Goal: Information Seeking & Learning: Learn about a topic

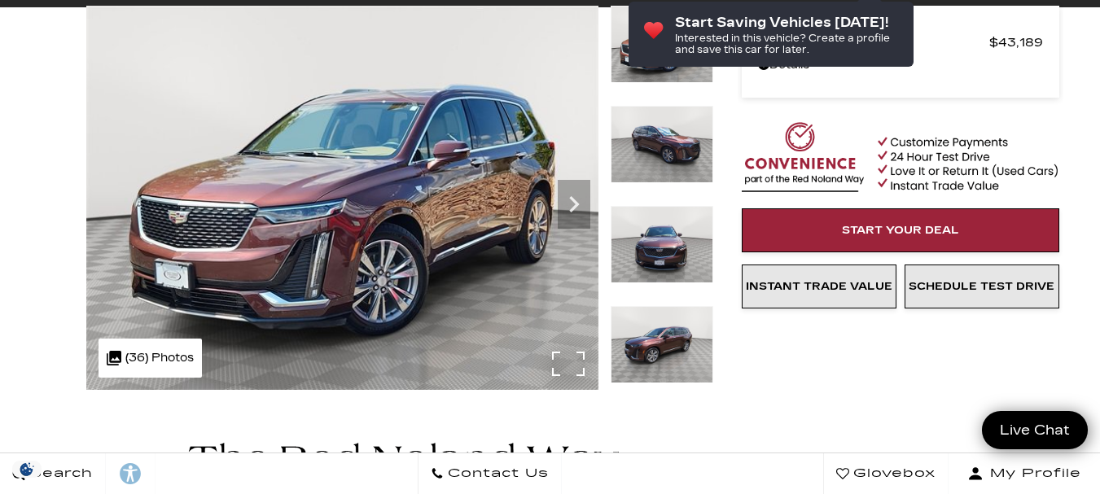
click at [392, 234] on img at bounding box center [342, 198] width 512 height 384
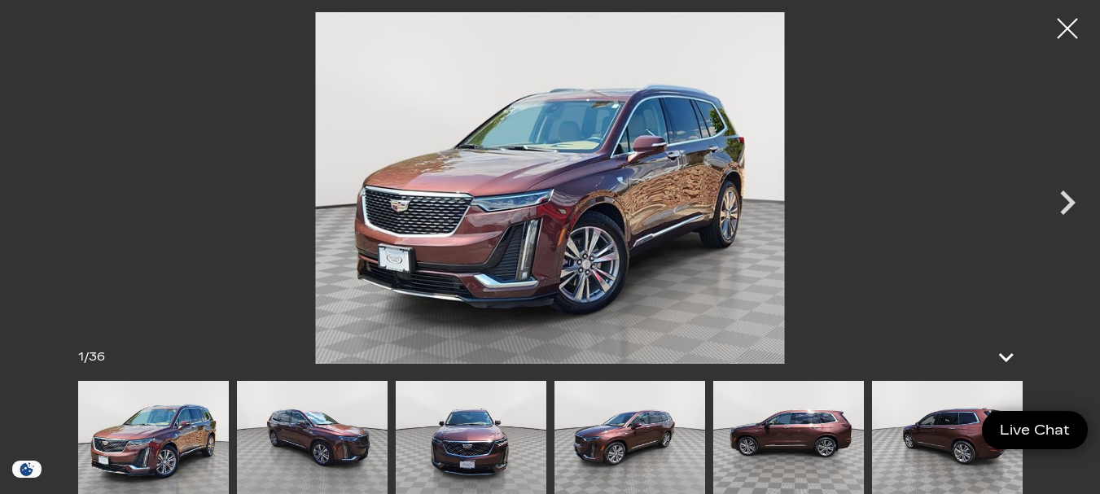
click at [567, 365] on div "1 / 36" at bounding box center [550, 357] width 977 height 47
click at [652, 296] on img at bounding box center [549, 188] width 937 height 352
click at [718, 279] on img at bounding box center [549, 188] width 937 height 352
click at [713, 282] on img at bounding box center [549, 188] width 937 height 352
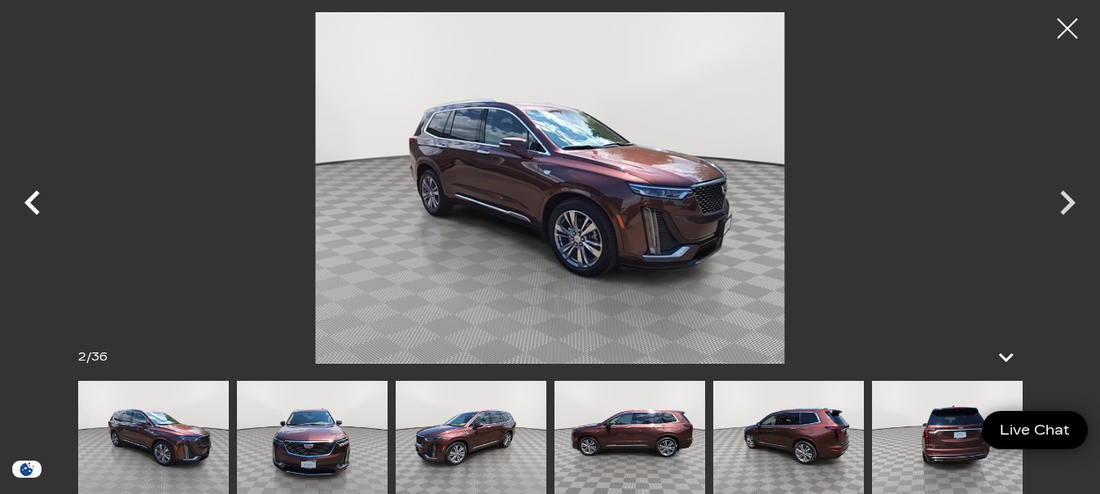
click at [34, 200] on icon "Previous" at bounding box center [32, 202] width 49 height 49
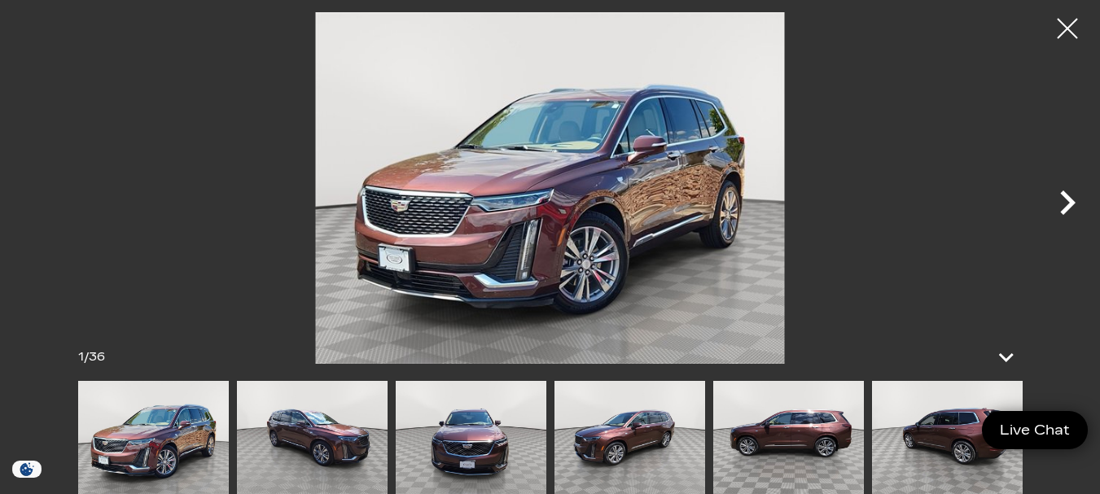
click at [1058, 204] on icon "Next" at bounding box center [1067, 202] width 49 height 49
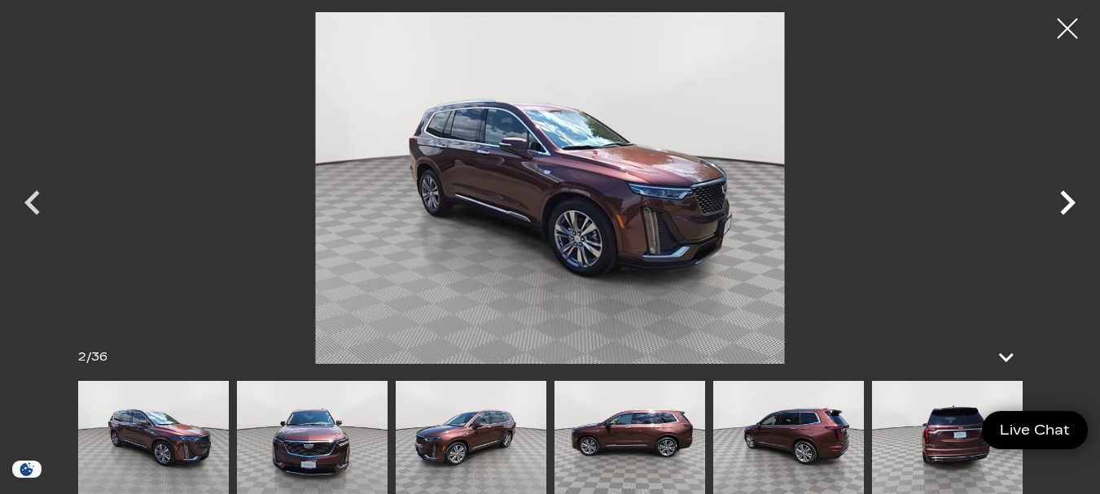
click at [1058, 203] on icon "Next" at bounding box center [1067, 202] width 49 height 49
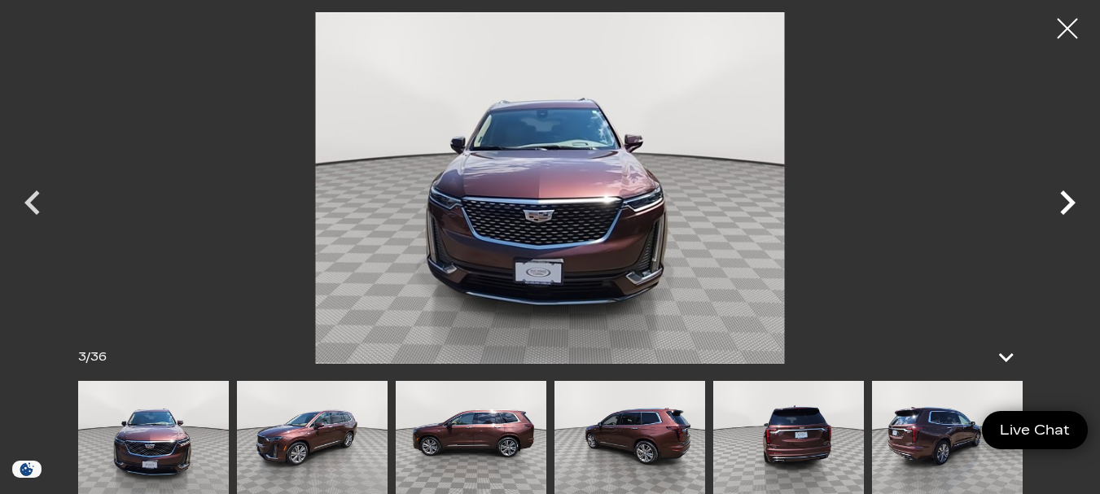
click at [1058, 203] on icon "Next" at bounding box center [1067, 202] width 49 height 49
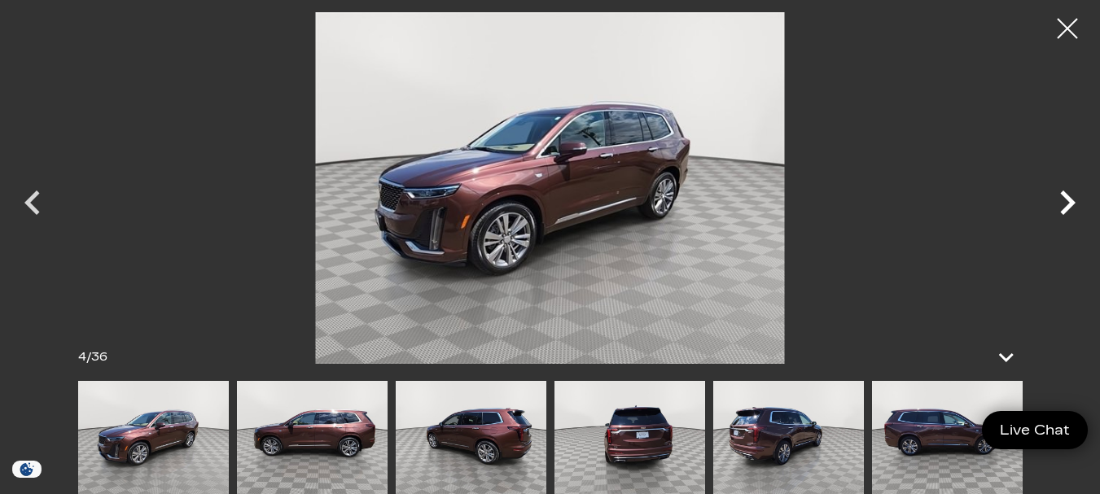
click at [1058, 203] on icon "Next" at bounding box center [1067, 202] width 49 height 49
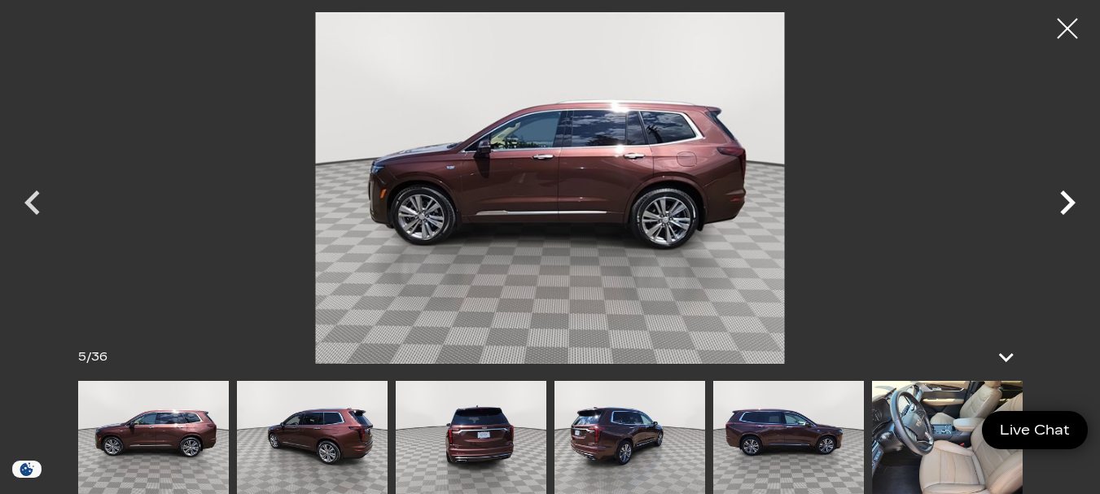
click at [1058, 203] on icon "Next" at bounding box center [1067, 202] width 49 height 49
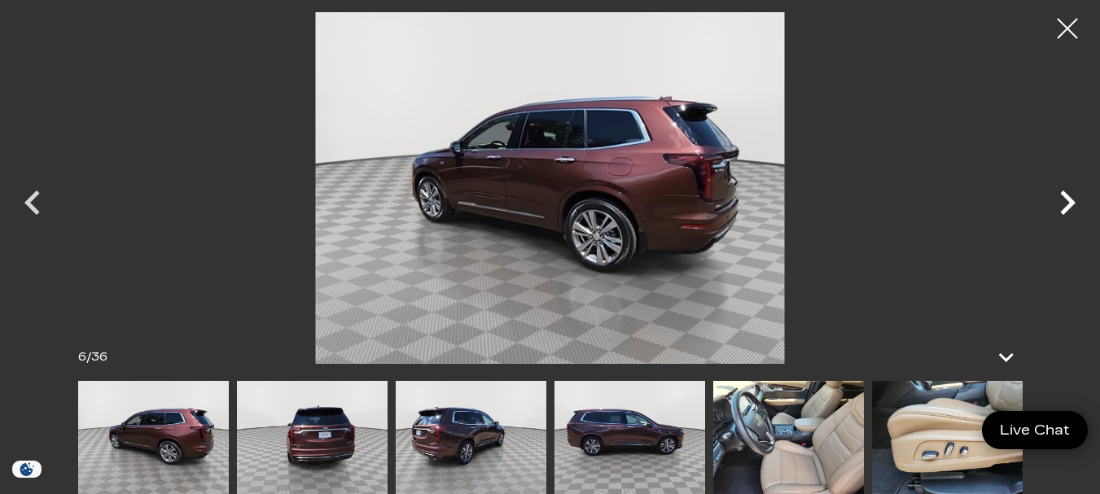
click at [1058, 203] on icon "Next" at bounding box center [1067, 202] width 49 height 49
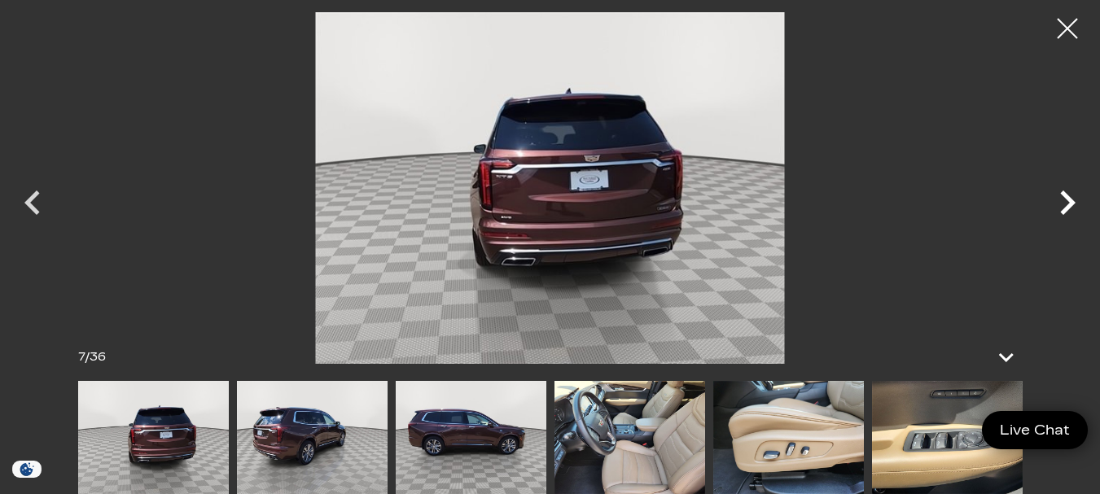
click at [1058, 203] on icon "Next" at bounding box center [1067, 202] width 49 height 49
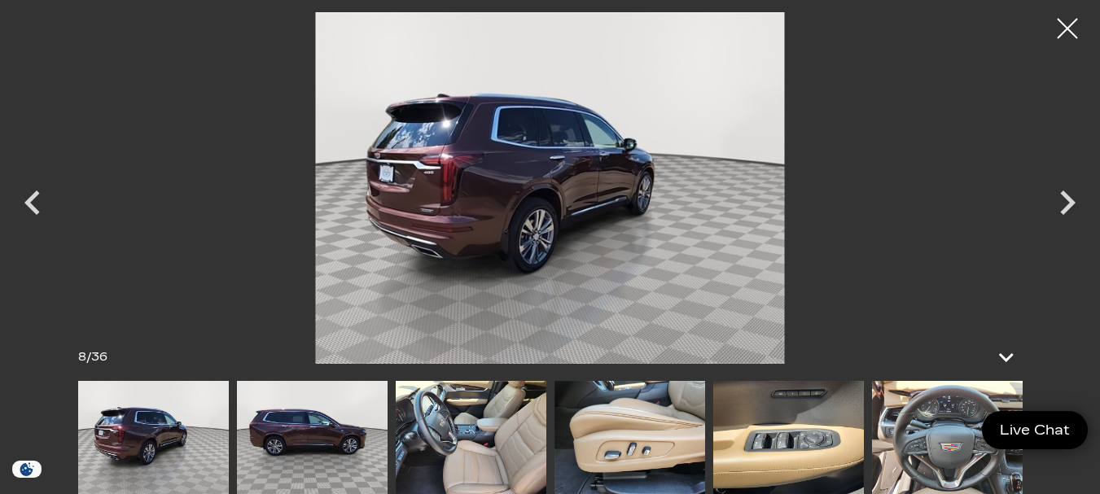
click at [450, 440] on img at bounding box center [471, 437] width 151 height 113
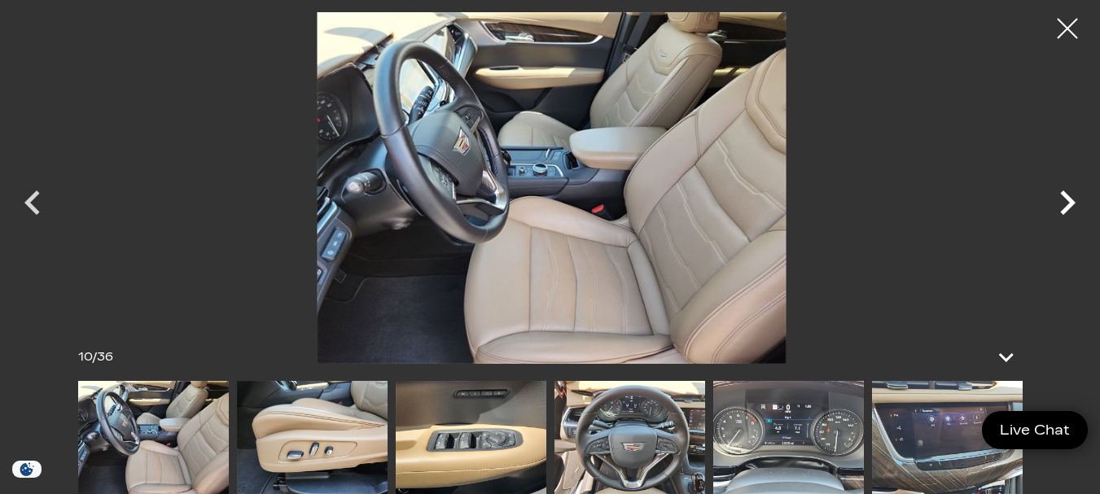
click at [1063, 205] on icon "Next" at bounding box center [1067, 202] width 49 height 49
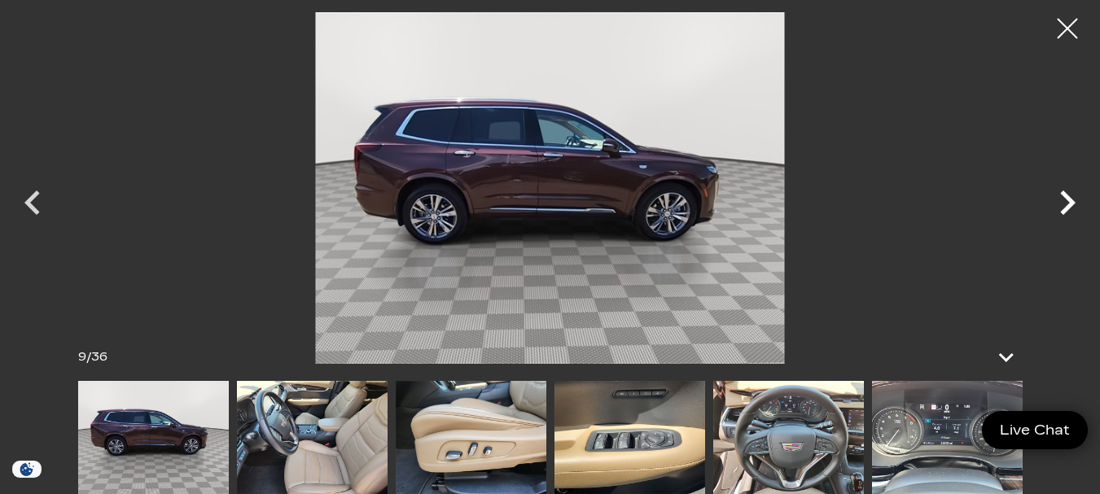
click at [1063, 204] on icon "Next" at bounding box center [1067, 202] width 49 height 49
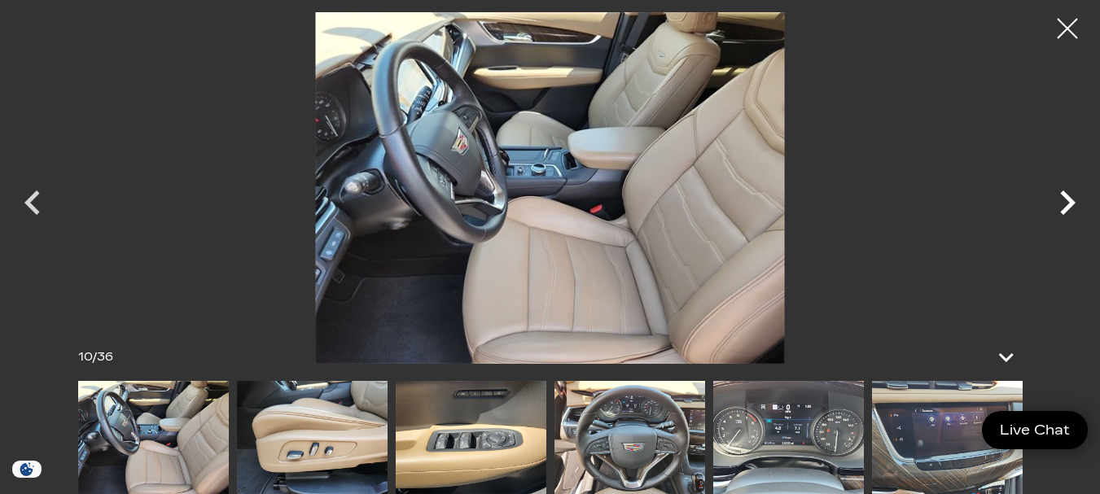
click at [1063, 204] on icon "Next" at bounding box center [1067, 202] width 49 height 49
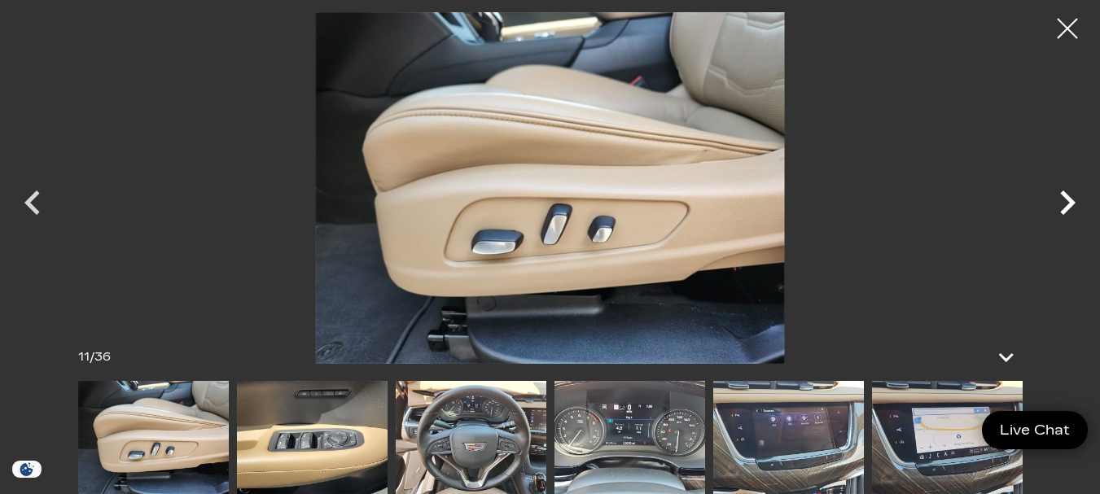
click at [1063, 204] on icon "Next" at bounding box center [1067, 202] width 49 height 49
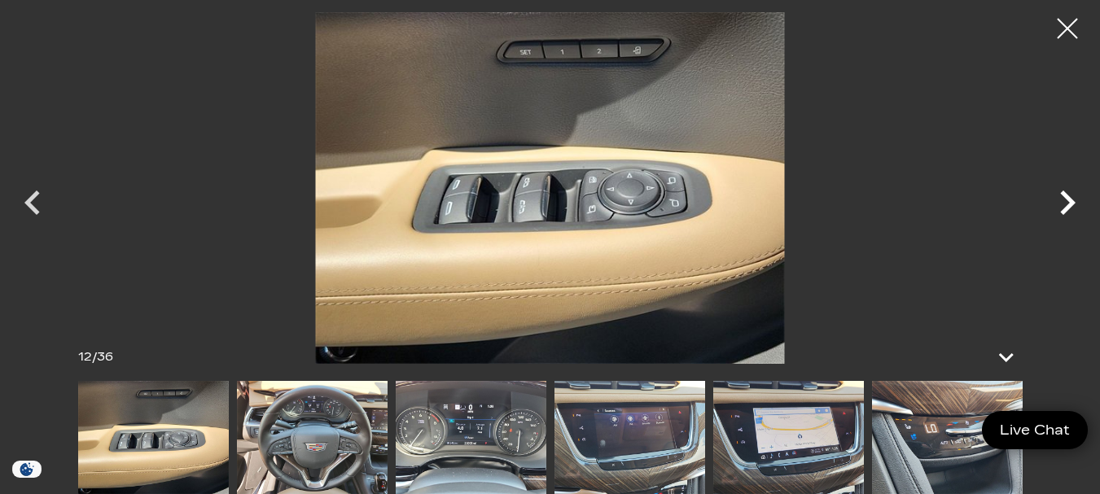
click at [1063, 204] on icon "Next" at bounding box center [1067, 202] width 49 height 49
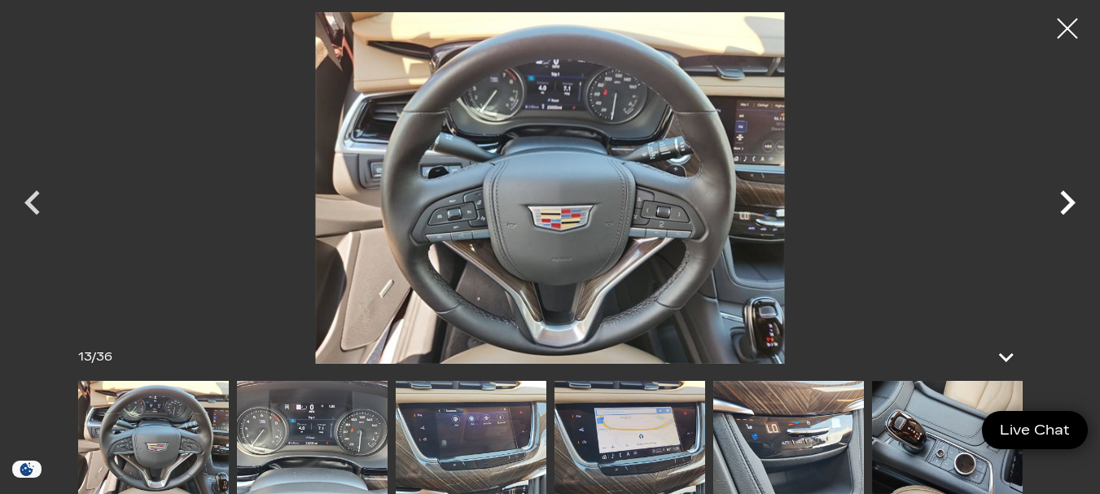
click at [1063, 204] on icon "Next" at bounding box center [1067, 202] width 49 height 49
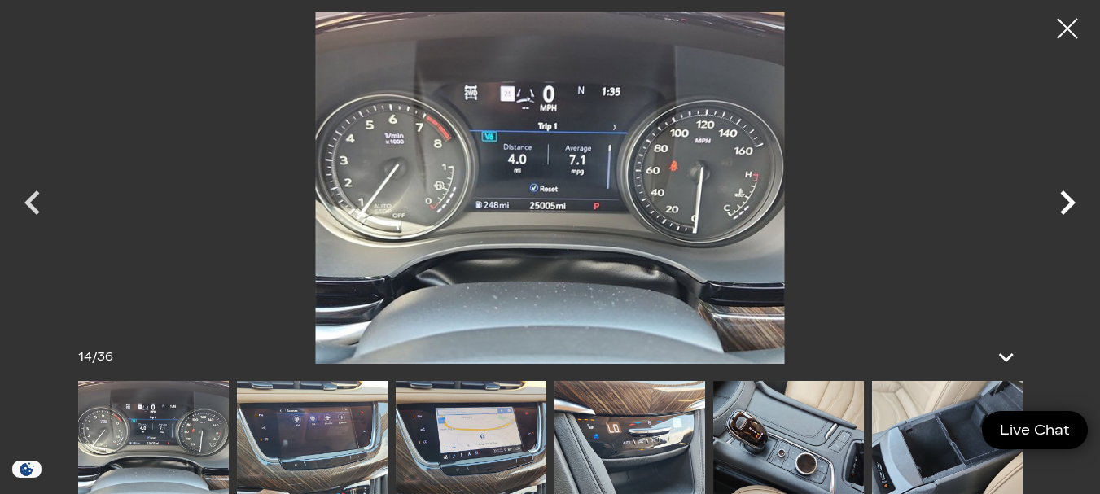
click at [1063, 204] on icon "Next" at bounding box center [1067, 202] width 49 height 49
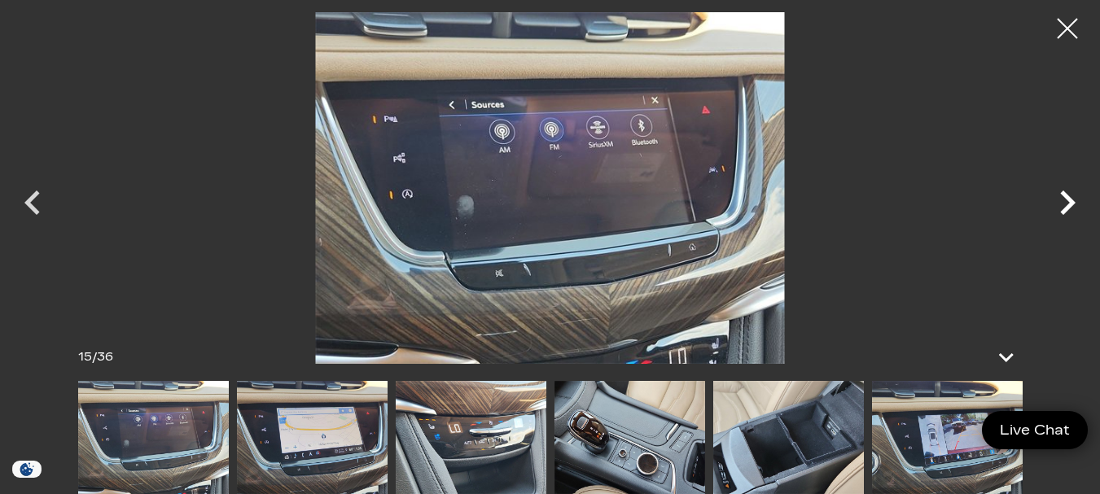
click at [1063, 204] on icon "Next" at bounding box center [1067, 202] width 49 height 49
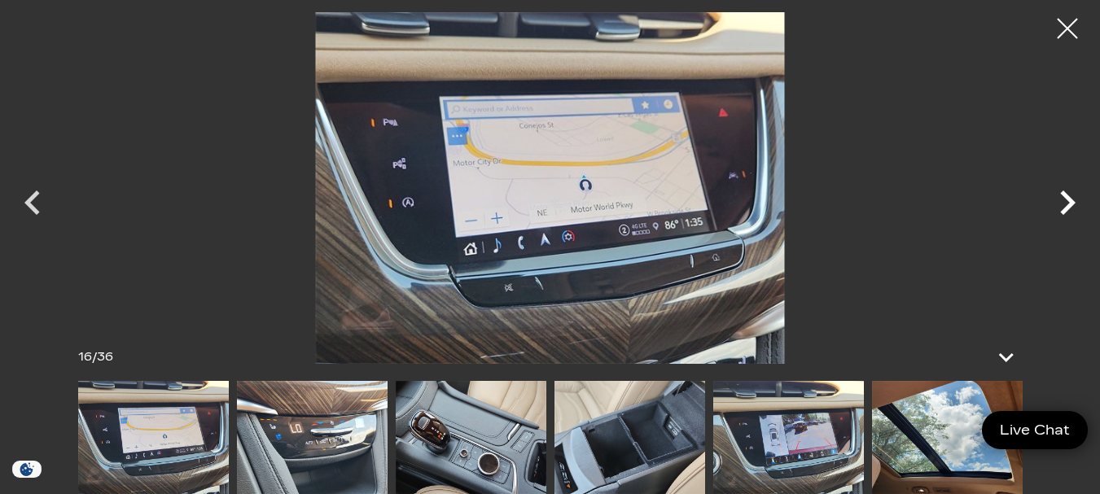
click at [1063, 204] on icon "Next" at bounding box center [1067, 202] width 49 height 49
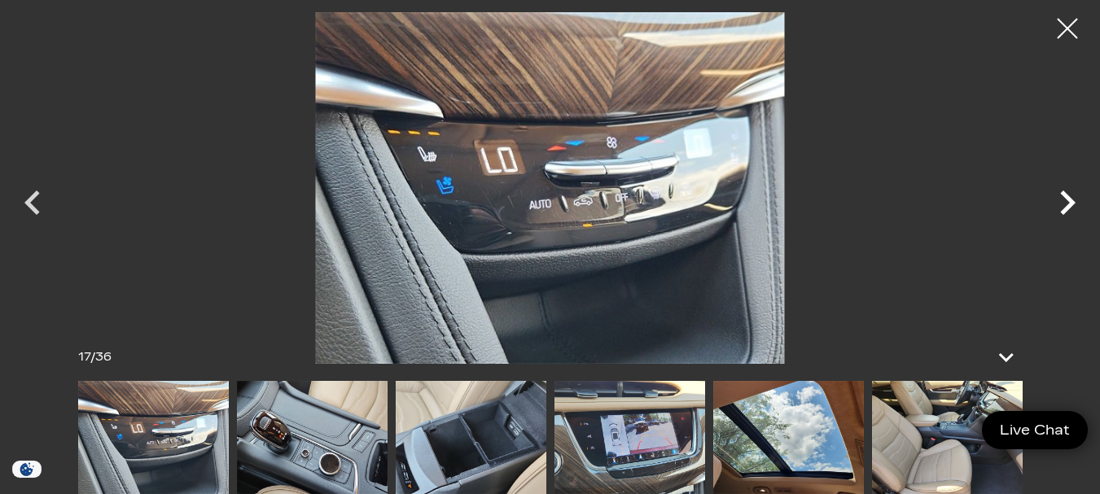
click at [1063, 204] on icon "Next" at bounding box center [1067, 202] width 49 height 49
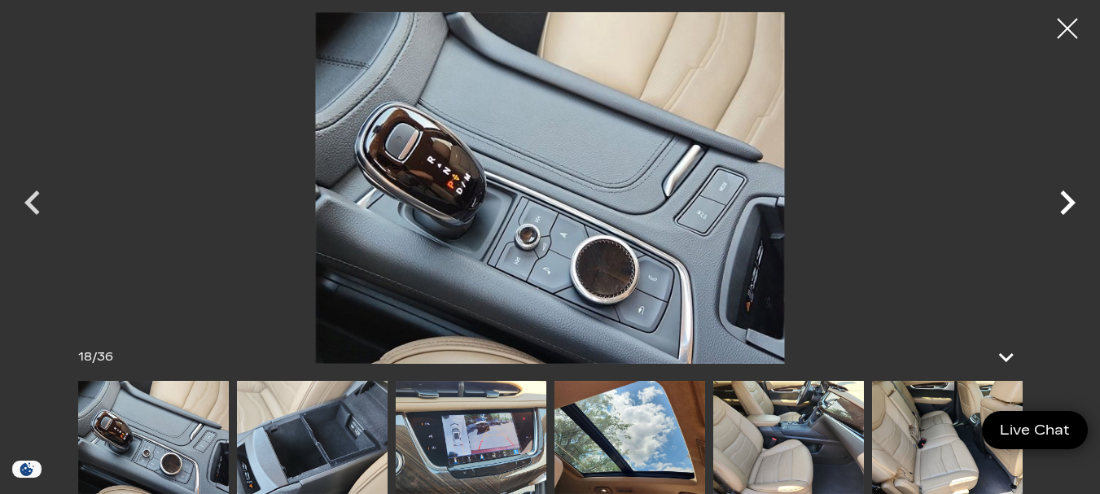
click at [1063, 204] on icon "Next" at bounding box center [1067, 202] width 49 height 49
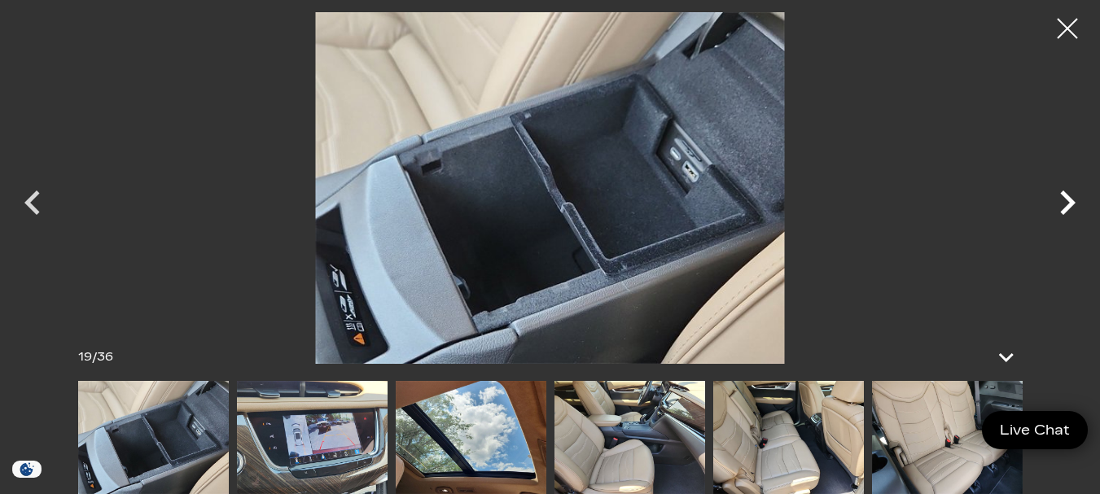
click at [1063, 202] on icon "Next" at bounding box center [1067, 202] width 49 height 49
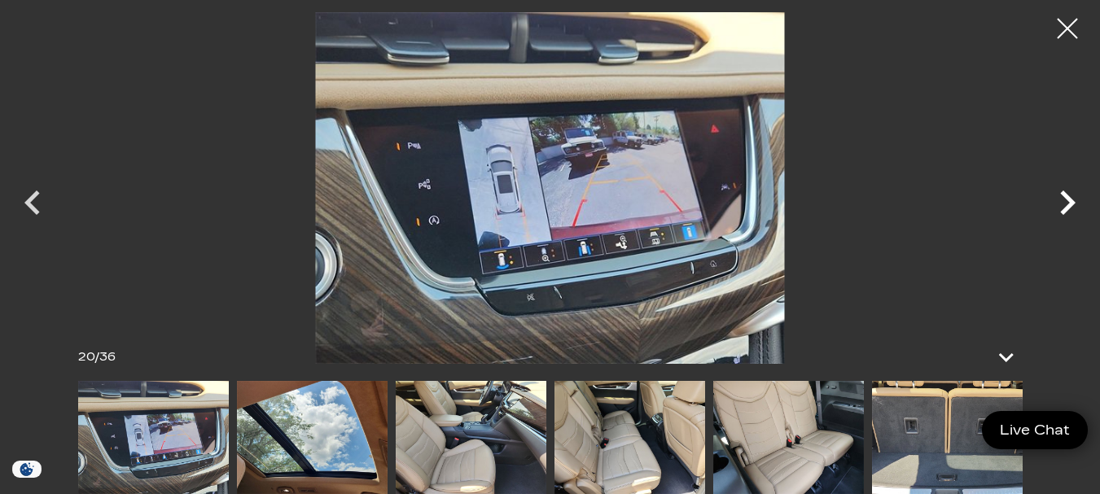
click at [1063, 202] on icon "Next" at bounding box center [1067, 202] width 49 height 49
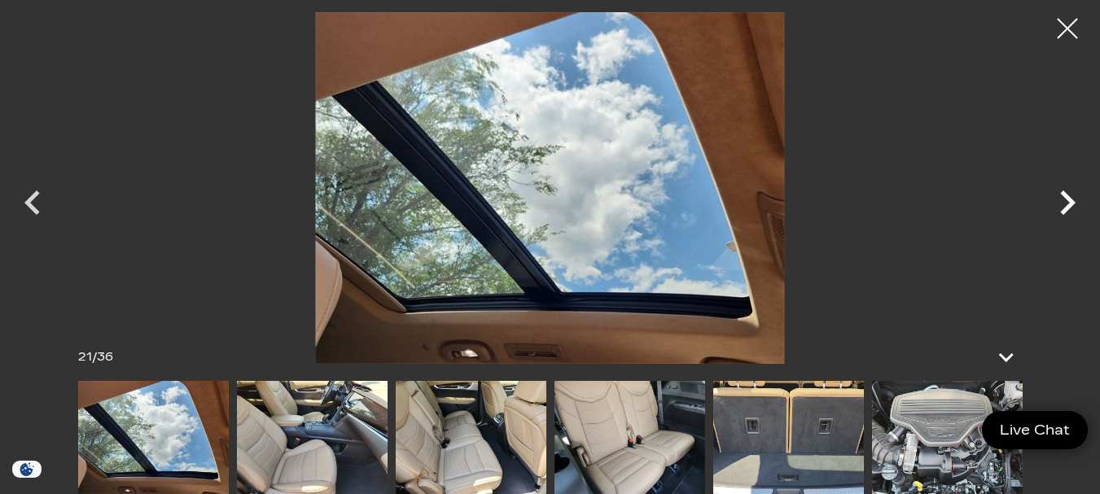
click at [1063, 202] on icon "Next" at bounding box center [1067, 202] width 49 height 49
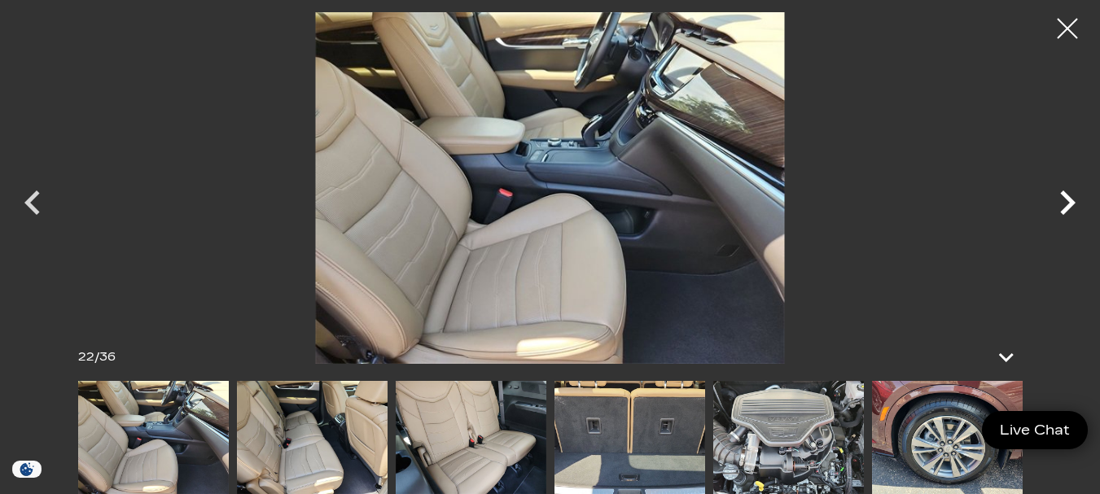
click at [1063, 202] on icon "Next" at bounding box center [1067, 202] width 49 height 49
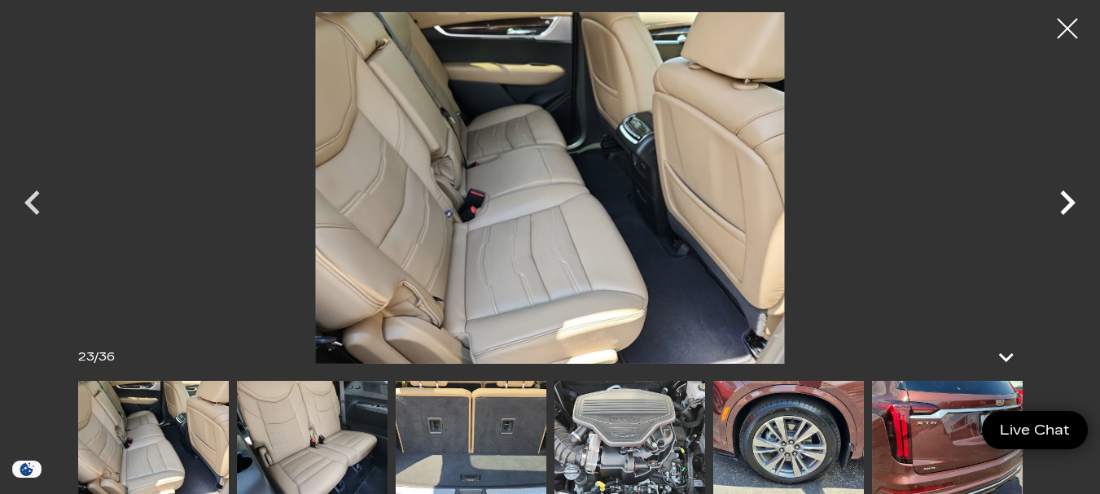
click at [1063, 202] on icon "Next" at bounding box center [1067, 202] width 49 height 49
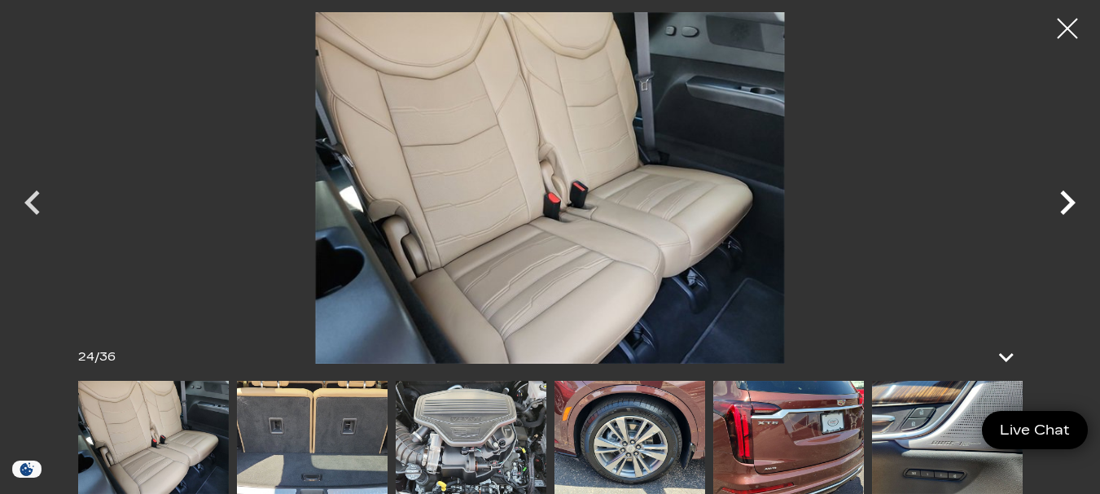
click at [1071, 195] on icon "Next" at bounding box center [1067, 202] width 49 height 49
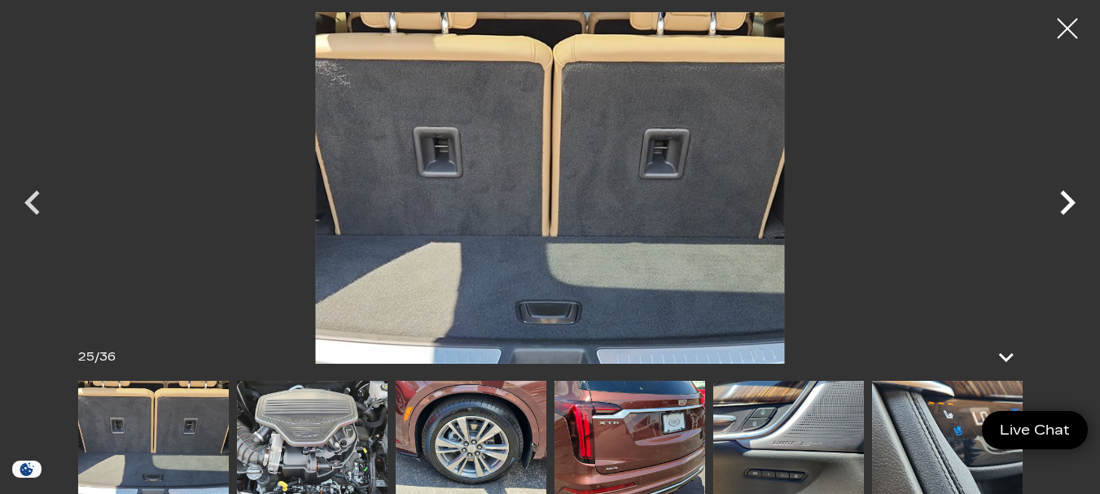
click at [1066, 195] on icon "Next" at bounding box center [1067, 203] width 15 height 24
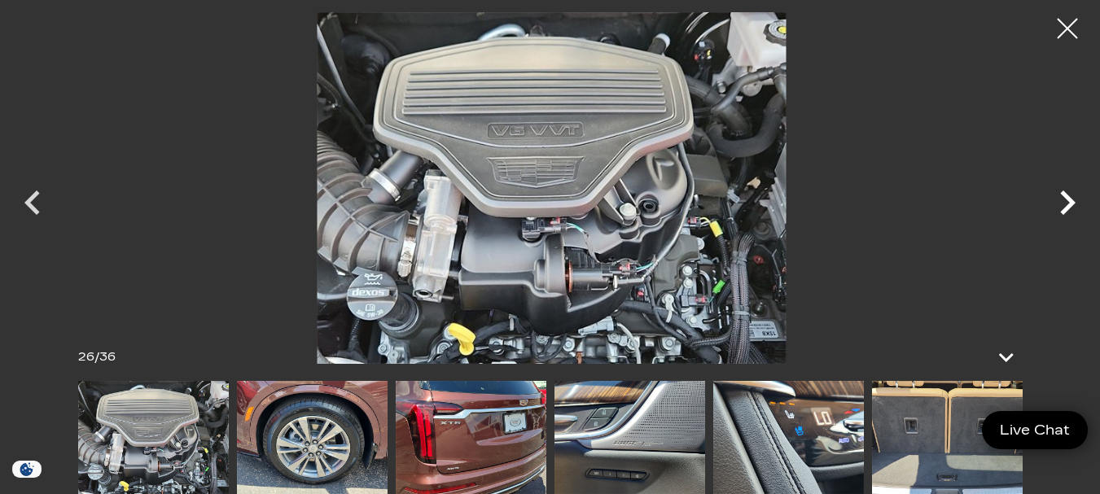
click at [1061, 198] on icon "Next" at bounding box center [1067, 202] width 49 height 49
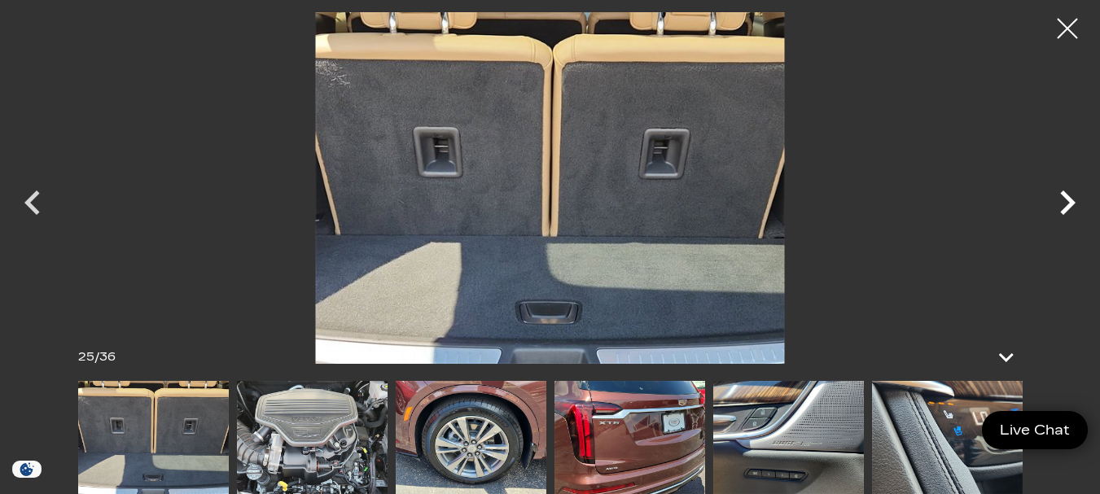
click at [1061, 198] on icon "Next" at bounding box center [1067, 202] width 49 height 49
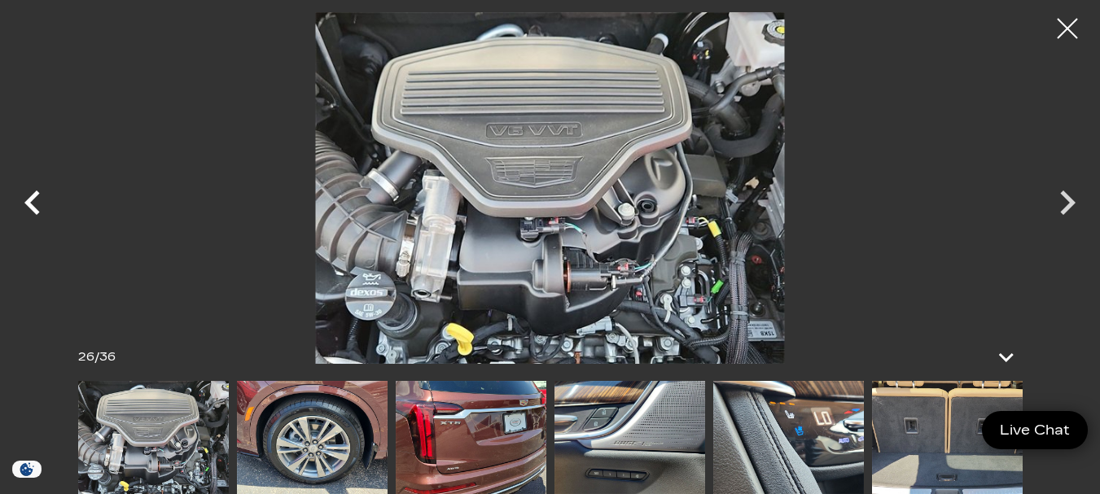
click at [23, 195] on icon "Previous" at bounding box center [32, 202] width 49 height 49
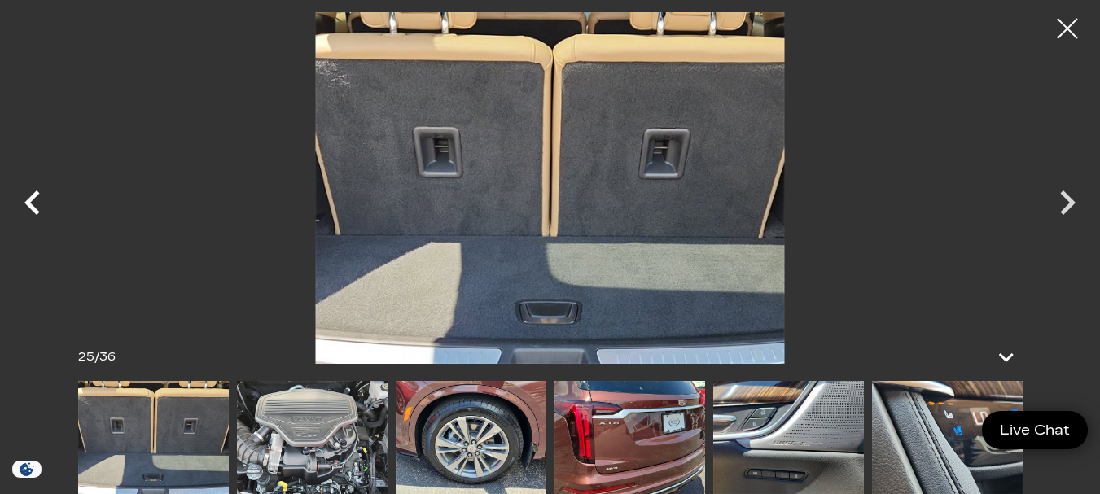
click at [36, 199] on icon "Previous" at bounding box center [32, 202] width 49 height 49
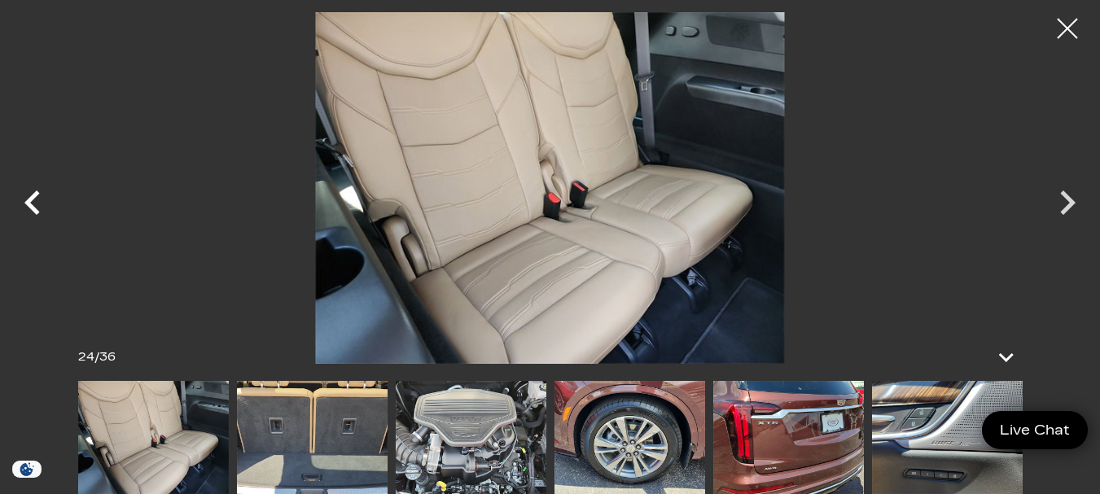
click at [28, 194] on icon "Previous" at bounding box center [32, 202] width 49 height 49
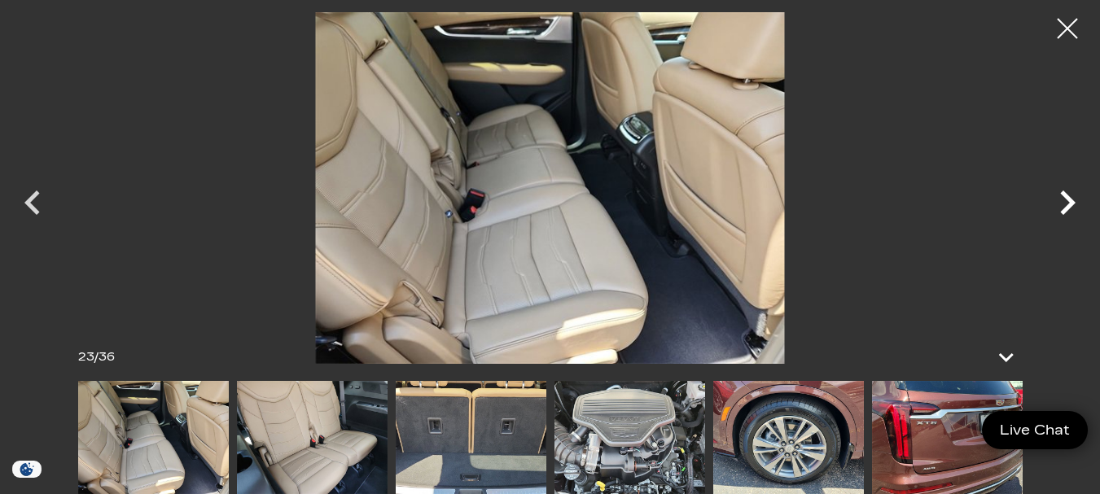
click at [1054, 205] on icon "Next" at bounding box center [1067, 202] width 49 height 49
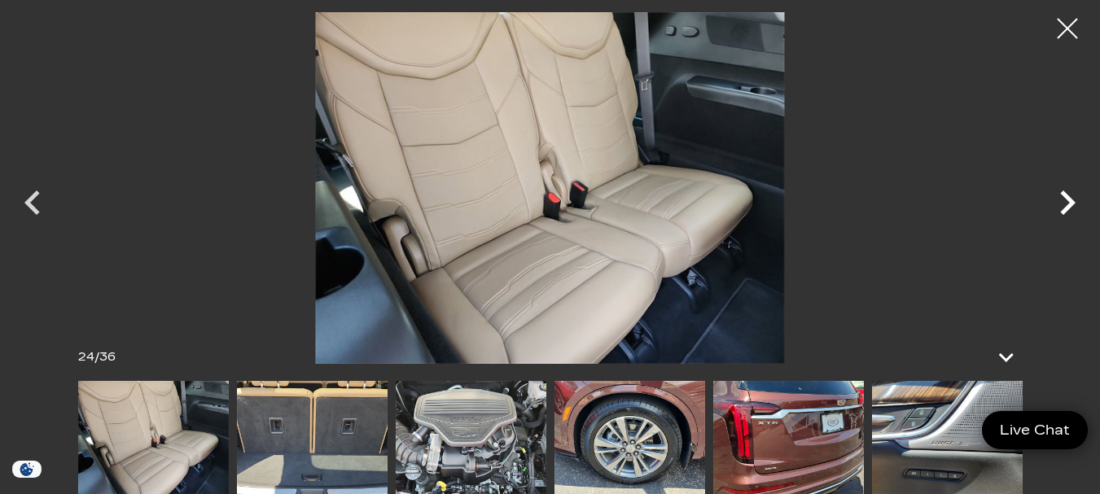
click at [1064, 202] on icon "Next" at bounding box center [1067, 202] width 49 height 49
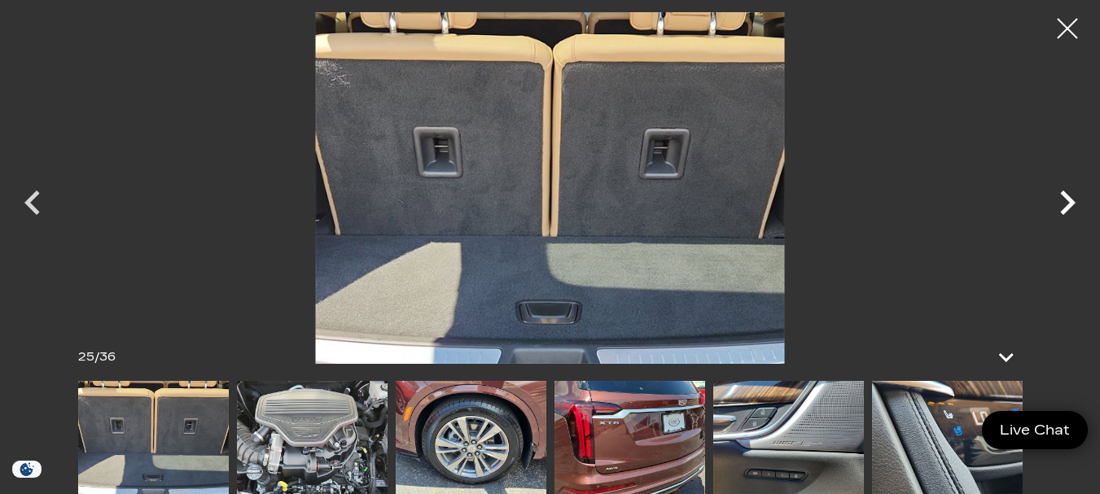
click at [1064, 202] on icon "Next" at bounding box center [1067, 202] width 49 height 49
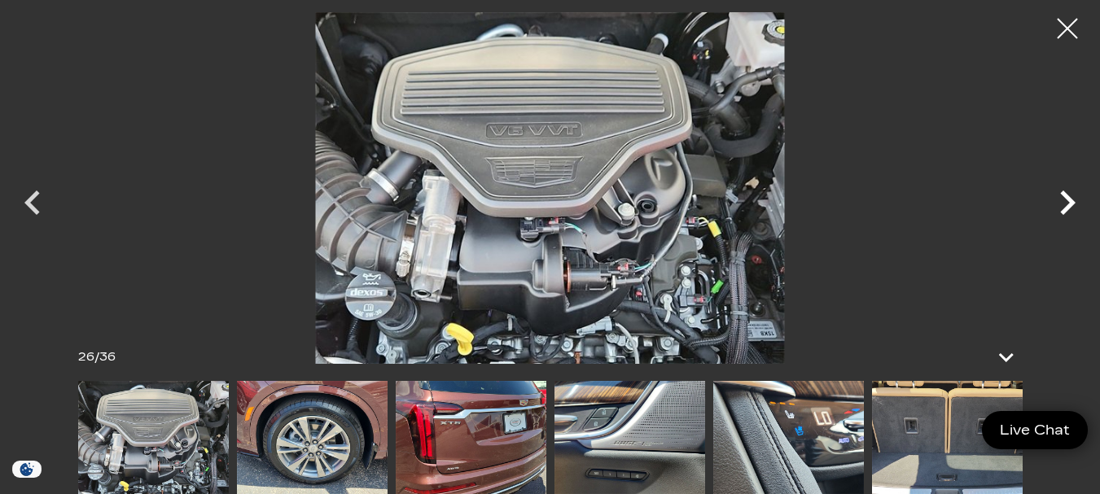
click at [1064, 202] on icon "Next" at bounding box center [1067, 202] width 49 height 49
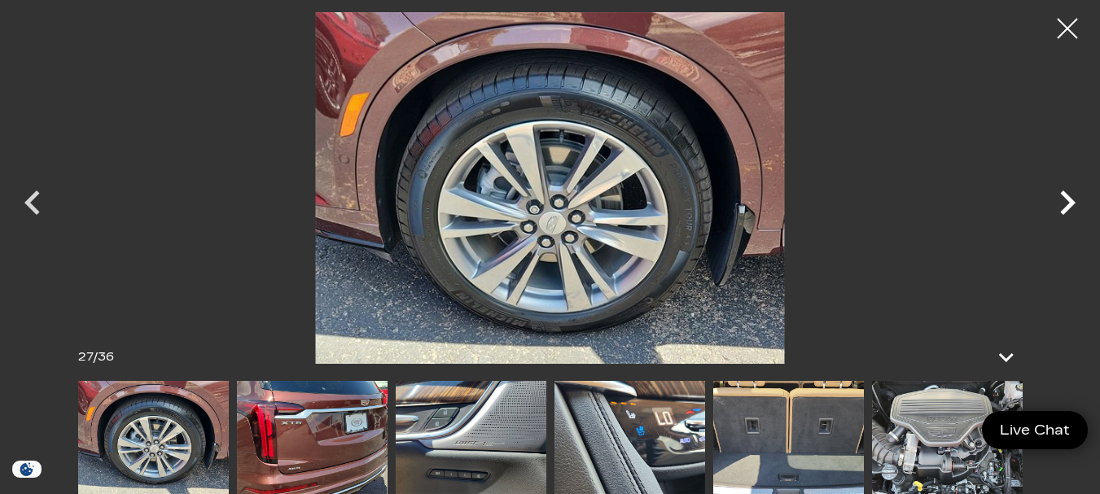
click at [1064, 202] on icon "Next" at bounding box center [1067, 202] width 49 height 49
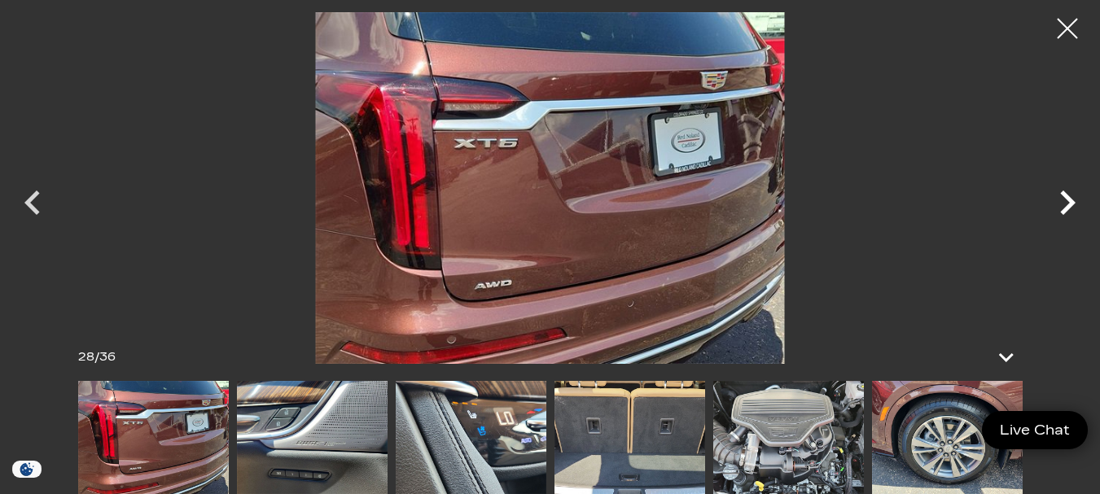
click at [1064, 202] on icon "Next" at bounding box center [1067, 202] width 49 height 49
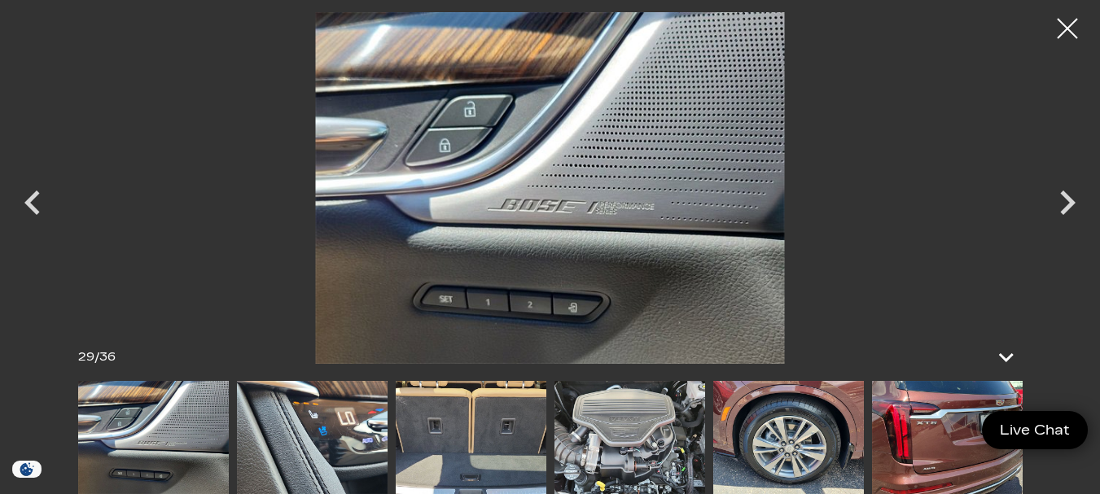
click at [1058, 33] on div at bounding box center [1067, 28] width 41 height 41
